Goal: Task Accomplishment & Management: Manage account settings

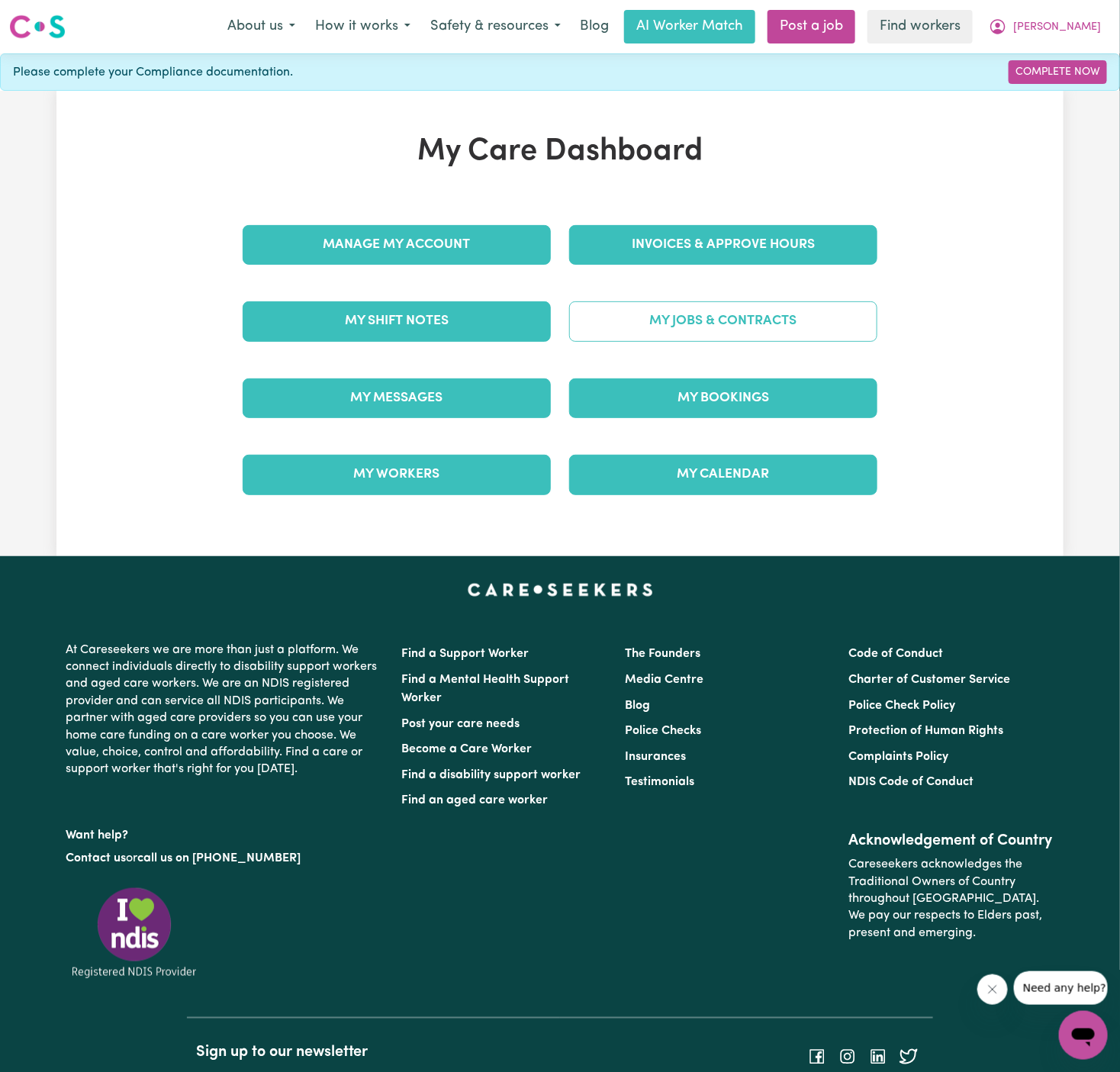
click at [756, 305] on link "My Jobs & Contracts" at bounding box center [723, 321] width 308 height 40
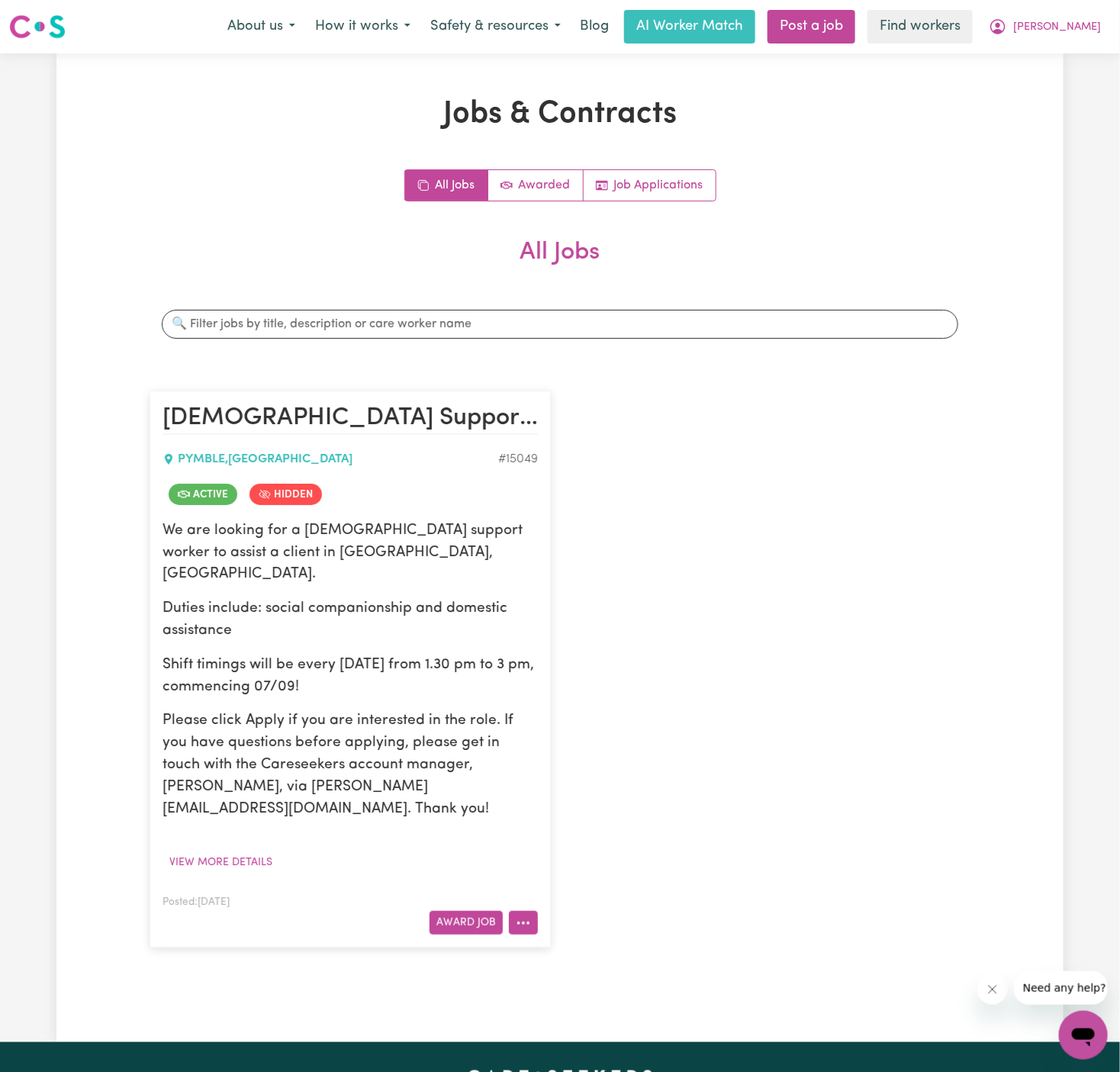
click at [512, 911] on button "More options" at bounding box center [523, 922] width 29 height 23
click at [572, 720] on link "View/Edit Contract" at bounding box center [584, 735] width 148 height 30
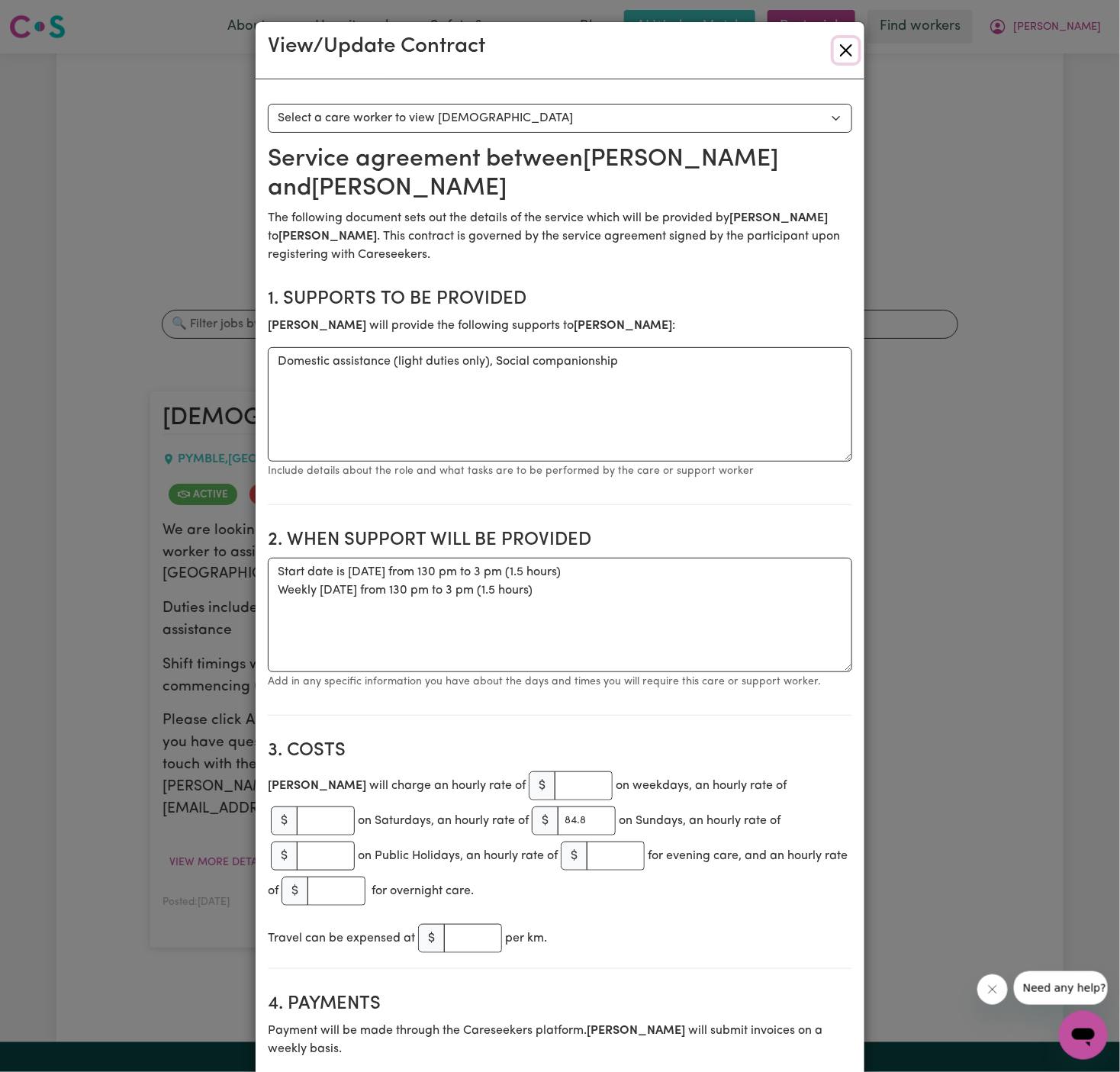
click at [843, 49] on button "Close" at bounding box center [846, 50] width 24 height 24
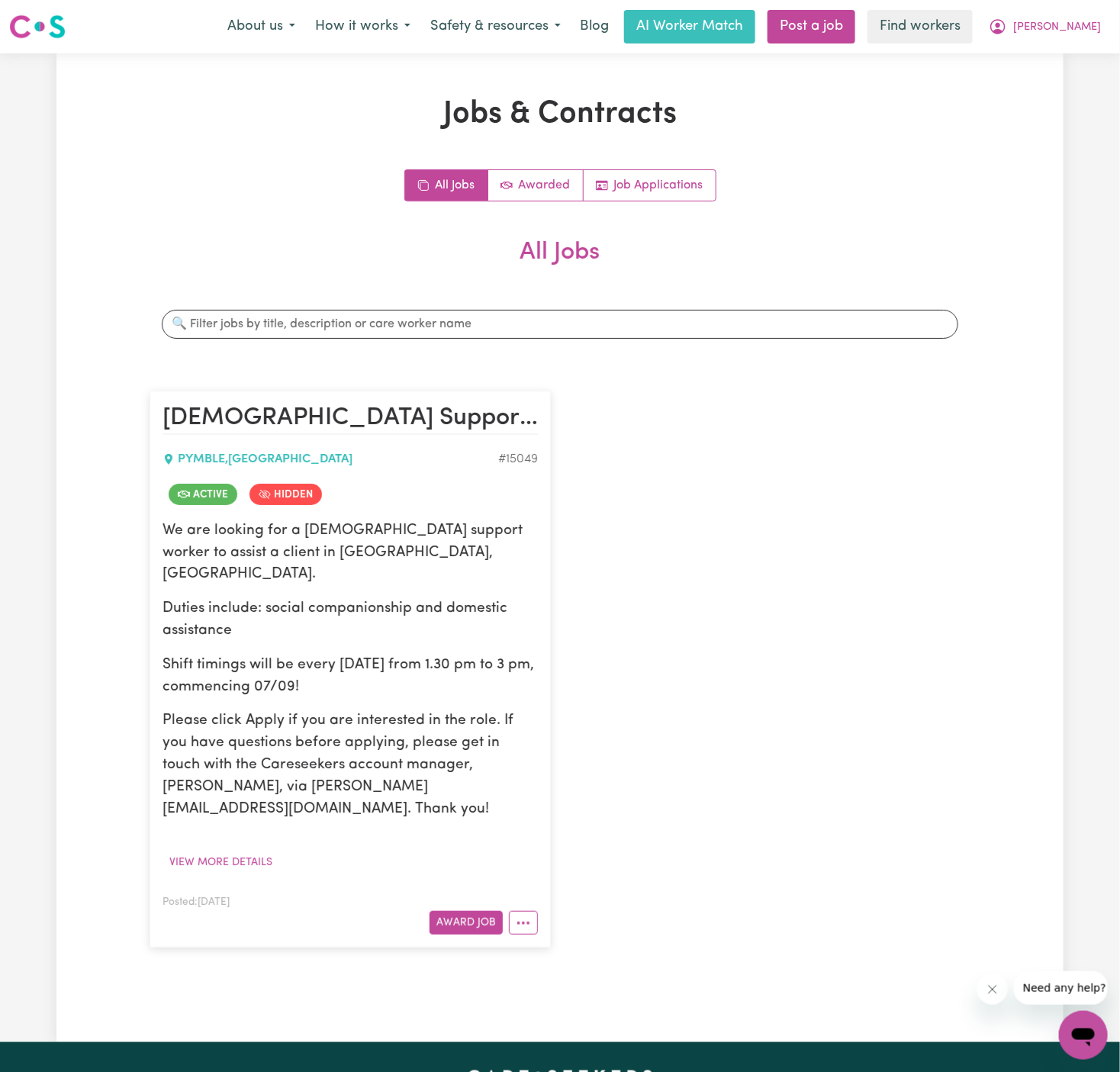
click at [392, 682] on div "We are looking for a [DEMOGRAPHIC_DATA] support worker to assist a client in [G…" at bounding box center [349, 670] width 375 height 301
click at [234, 850] on button "View more details" at bounding box center [220, 862] width 116 height 23
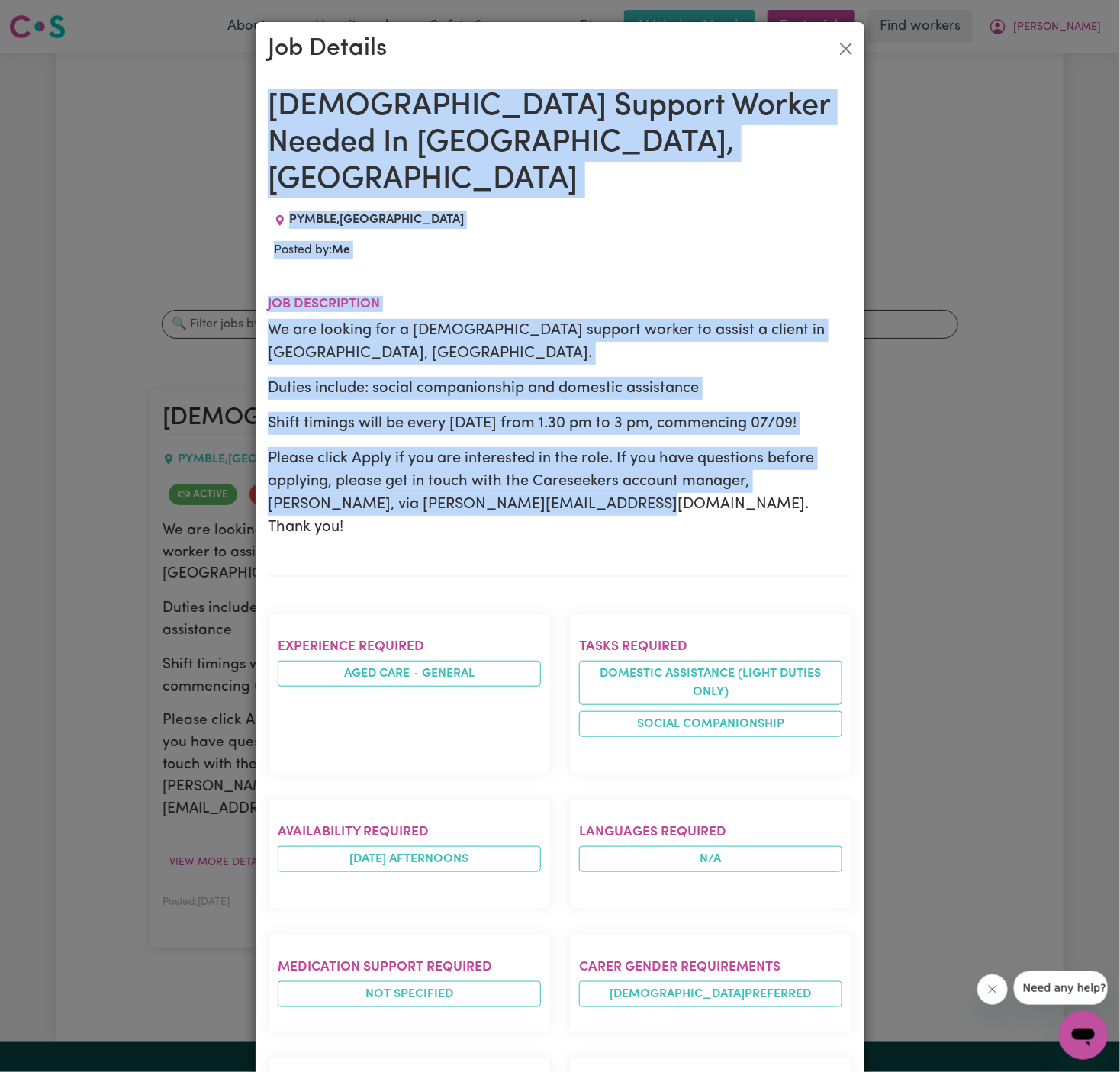
drag, startPoint x: 269, startPoint y: 96, endPoint x: 413, endPoint y: 1073, distance: 987.6
click at [413, 1071] on html "Menu About us How it works Safety & resources Blog AI Worker Match Post a job F…" at bounding box center [560, 824] width 1120 height 1650
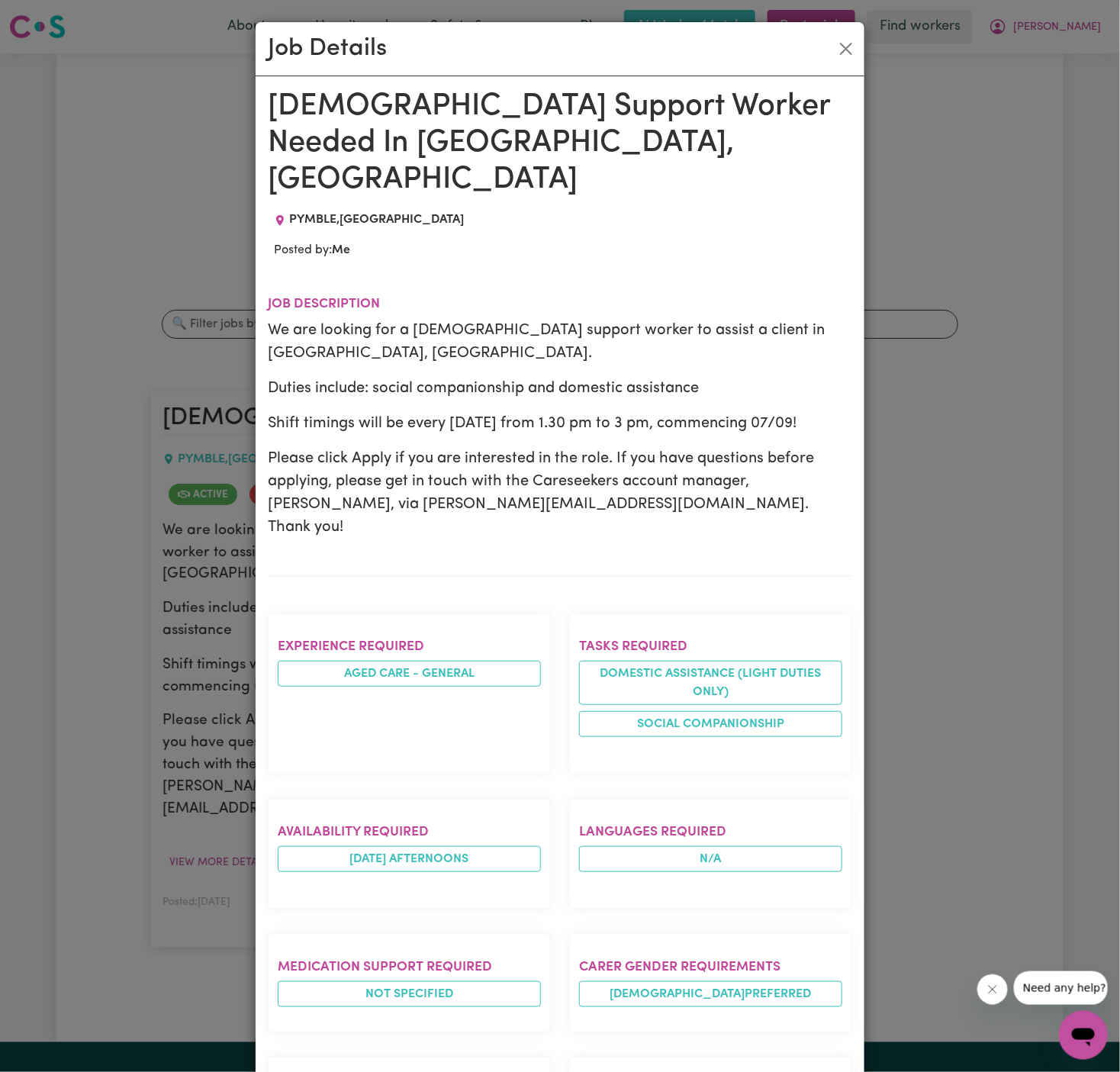
click at [457, 319] on p "We are looking for a [DEMOGRAPHIC_DATA] support worker to assist a client in [G…" at bounding box center [560, 342] width 585 height 46
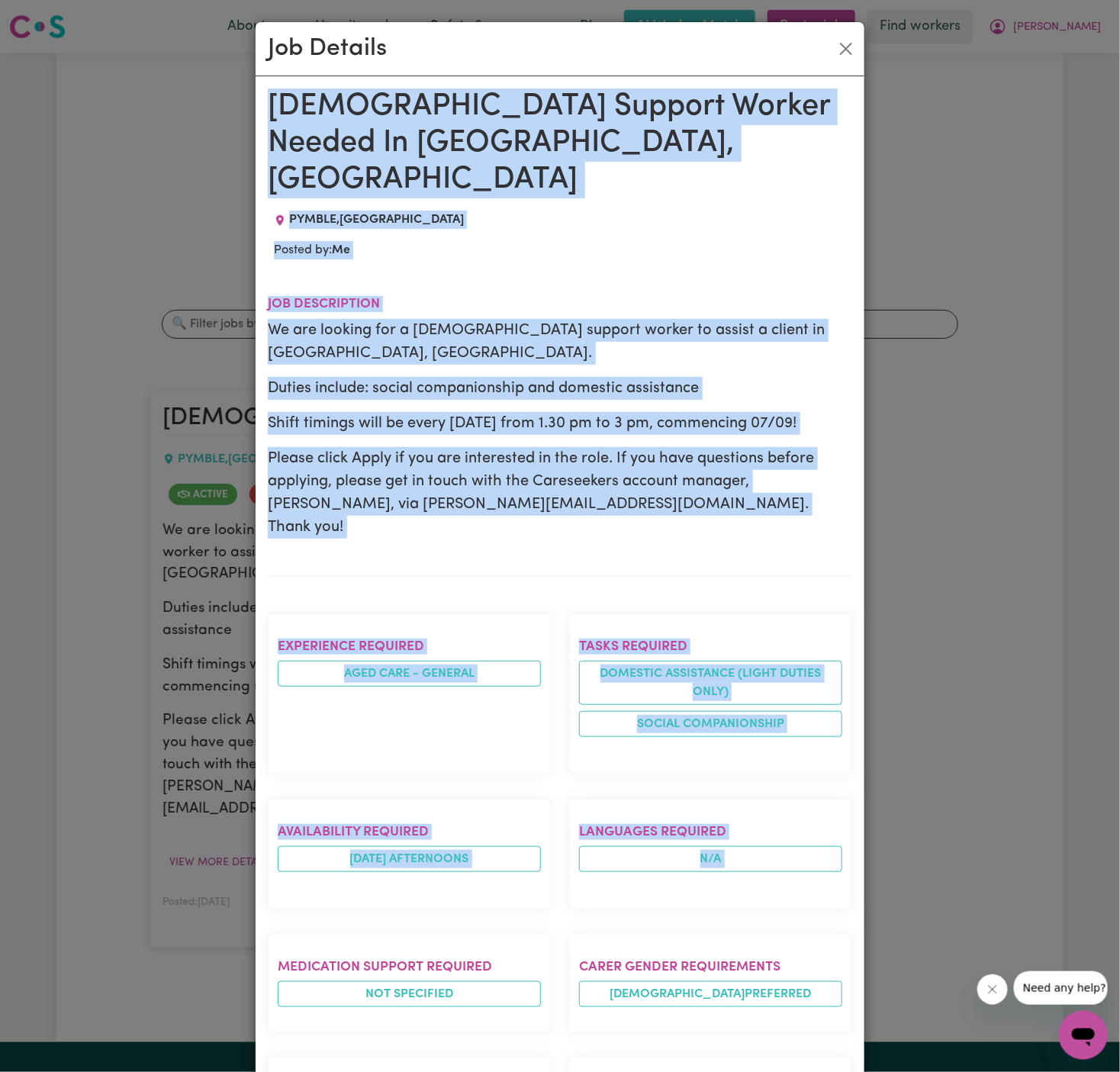
drag, startPoint x: 268, startPoint y: 102, endPoint x: 387, endPoint y: 864, distance: 771.2
click at [387, 864] on div "[DEMOGRAPHIC_DATA] Support Worker Needed In Pymble, [GEOGRAPHIC_DATA] PYMBLE , …" at bounding box center [560, 835] width 585 height 1492
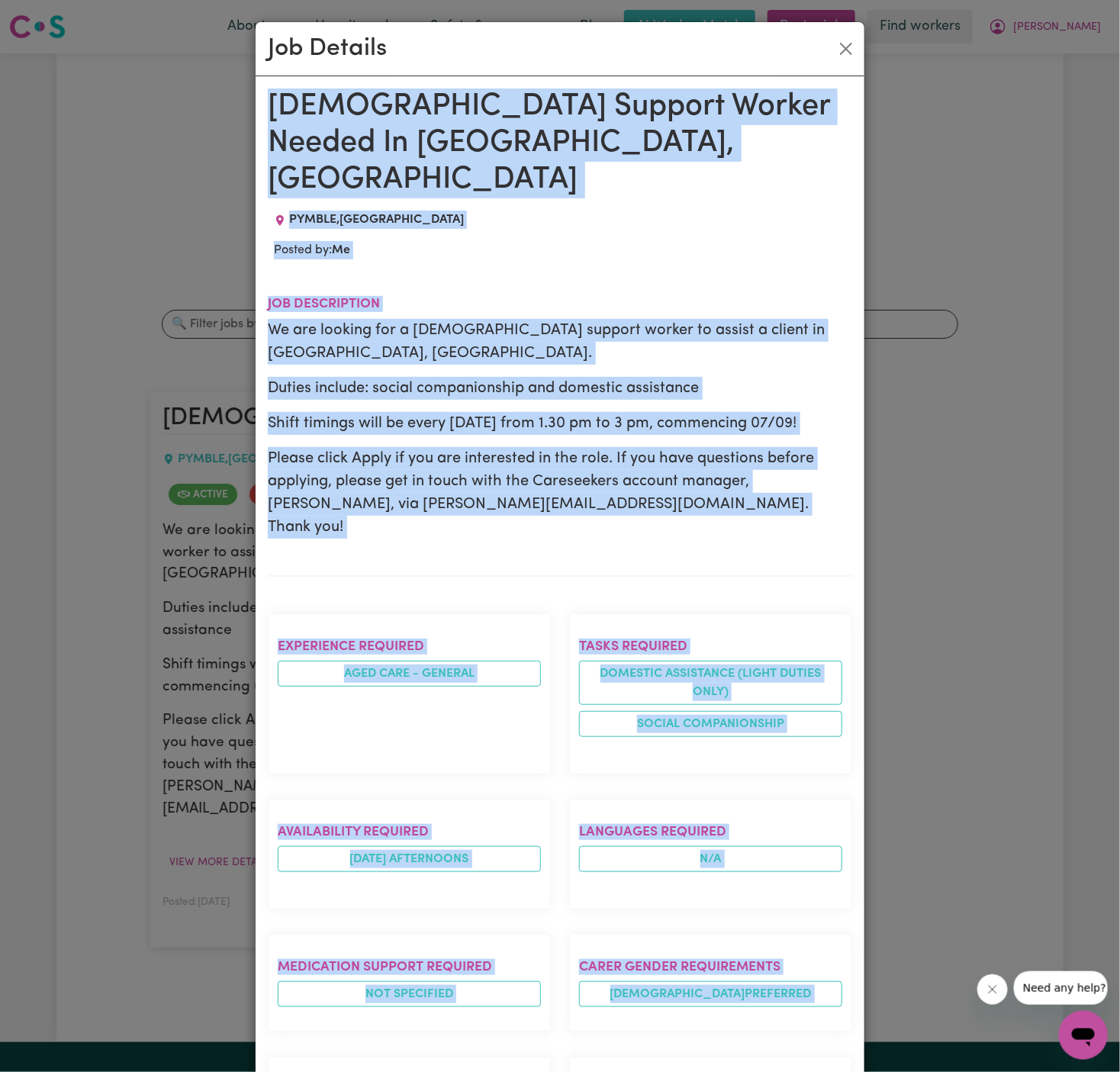
scroll to position [454, 0]
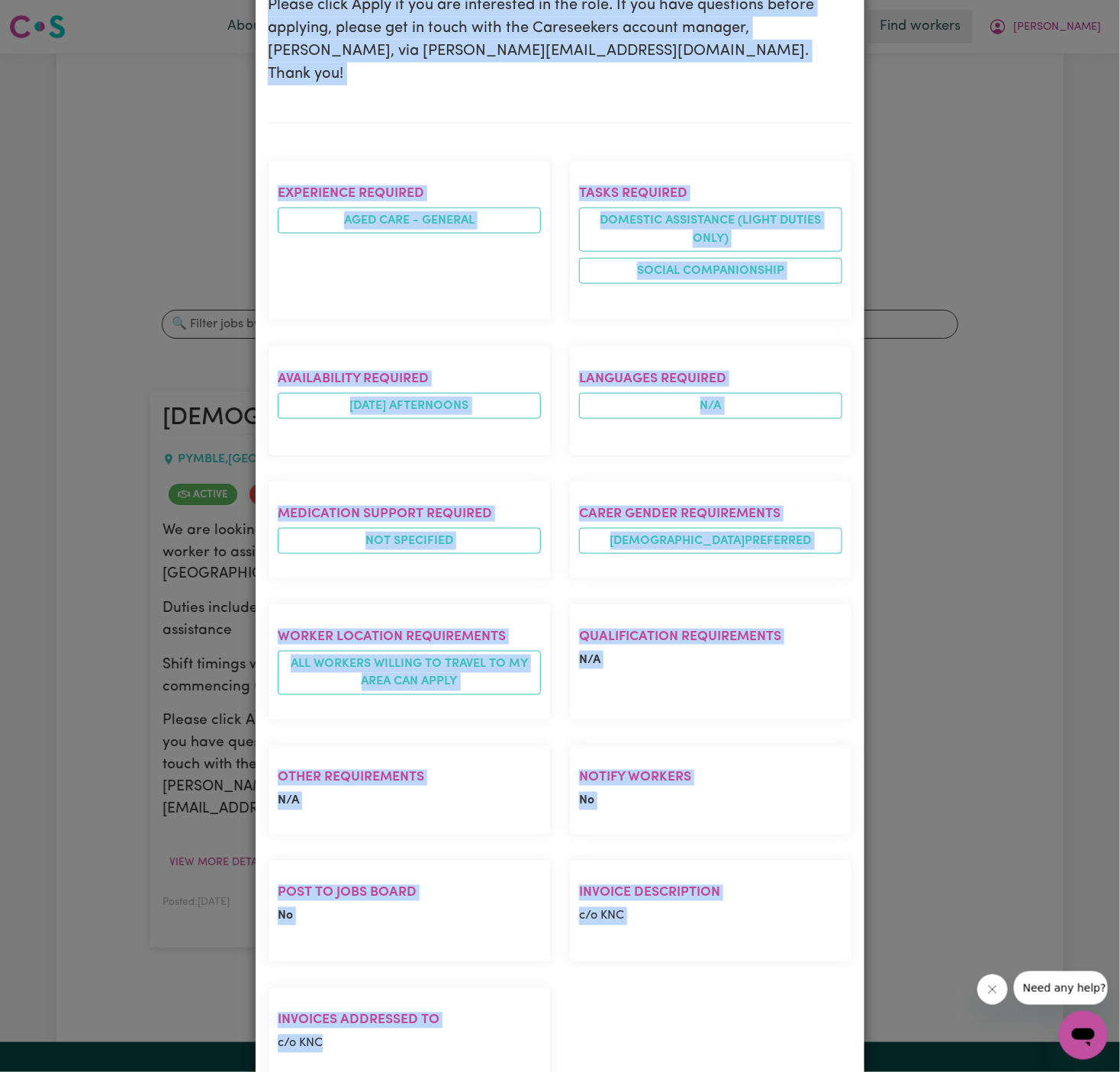
copy div "[DEMOGRAPHIC_DATA] Support Worker Needed In Pymble, [GEOGRAPHIC_DATA] PYMBLE , …"
